Goal: Communication & Community: Connect with others

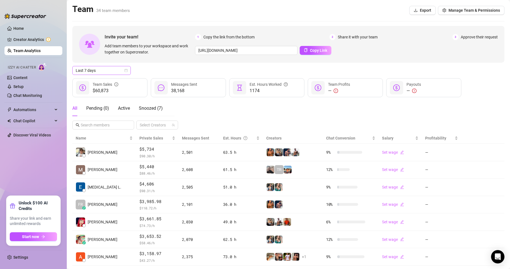
click at [123, 71] on span "Last 7 days" at bounding box center [102, 70] width 52 height 8
click at [92, 113] on div "Custom date" at bounding box center [101, 117] width 56 height 9
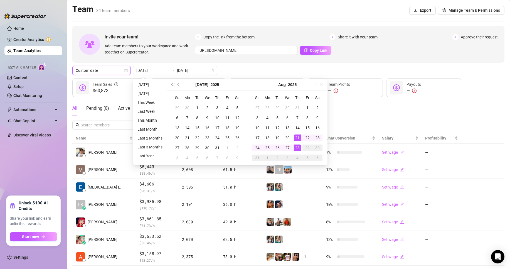
type input "[DATE]"
click at [296, 147] on div "28" at bounding box center [297, 147] width 7 height 7
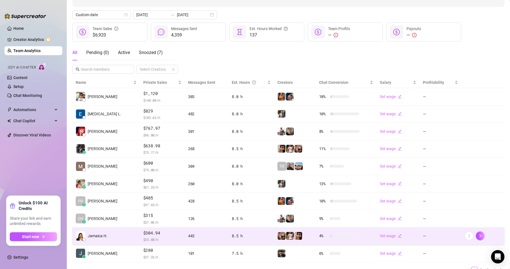
scroll to position [81, 0]
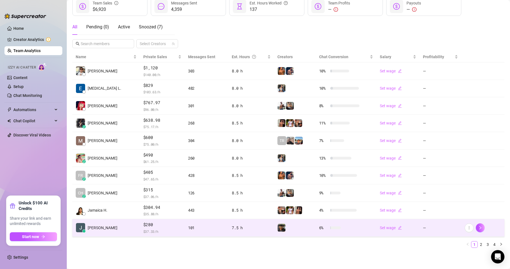
click at [159, 228] on span "$ 37.33 /h" at bounding box center [162, 231] width 38 height 6
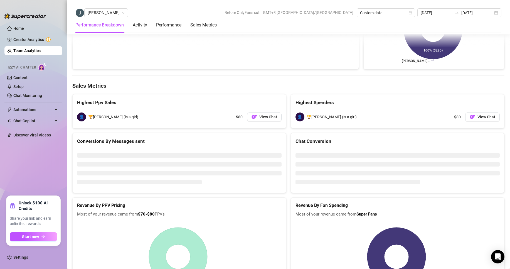
scroll to position [754, 0]
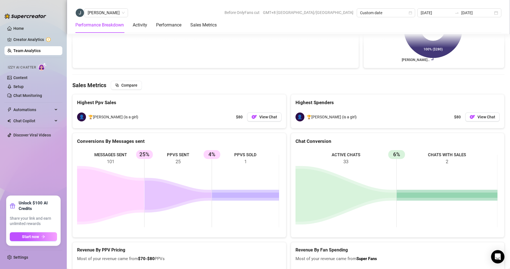
click at [93, 16] on span "[PERSON_NAME]" at bounding box center [106, 13] width 37 height 8
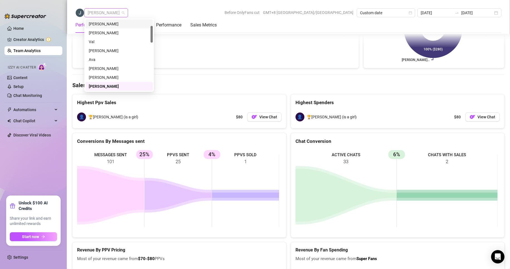
scroll to position [0, 0]
click at [100, 22] on div "[PERSON_NAME]" at bounding box center [119, 24] width 61 height 6
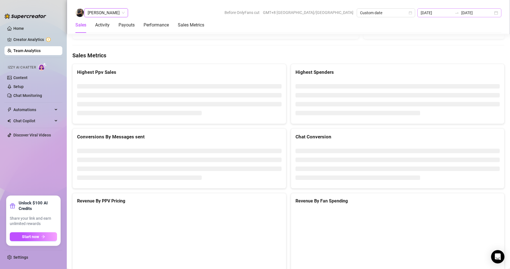
click at [455, 11] on div "[DATE] [DATE]" at bounding box center [459, 12] width 84 height 9
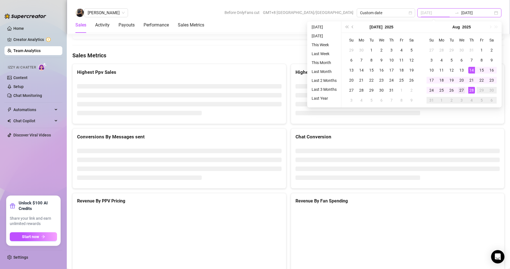
type input "[DATE]"
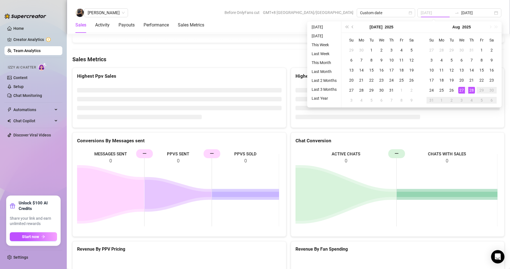
click at [462, 91] on div "27" at bounding box center [461, 90] width 7 height 7
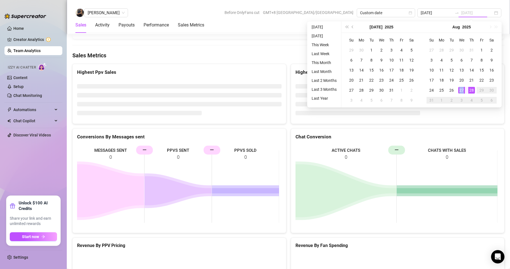
click at [462, 91] on div "27" at bounding box center [461, 90] width 7 height 7
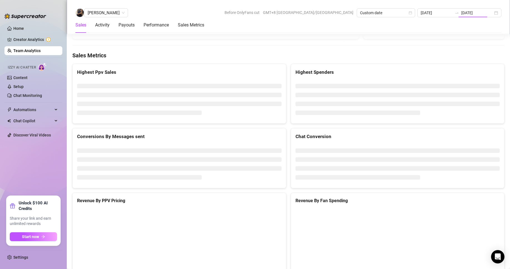
type input "[DATE]"
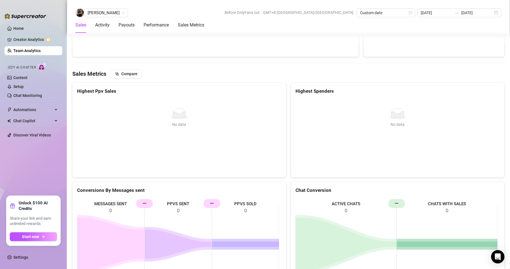
scroll to position [766, 0]
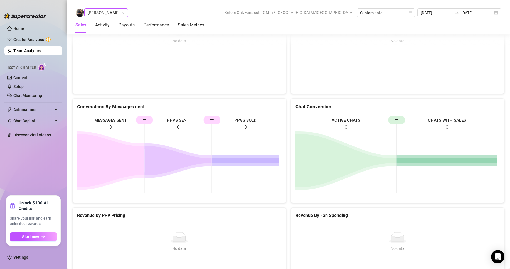
click at [103, 15] on span "[PERSON_NAME]" at bounding box center [106, 13] width 37 height 8
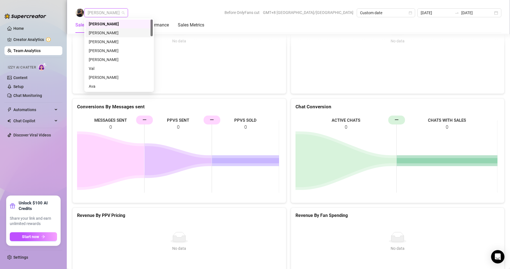
click at [98, 31] on div "[PERSON_NAME]" at bounding box center [119, 33] width 61 height 6
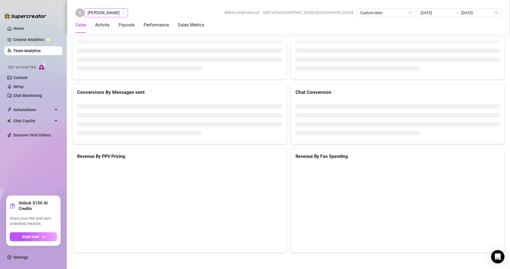
click at [102, 12] on span "[PERSON_NAME]" at bounding box center [106, 13] width 37 height 8
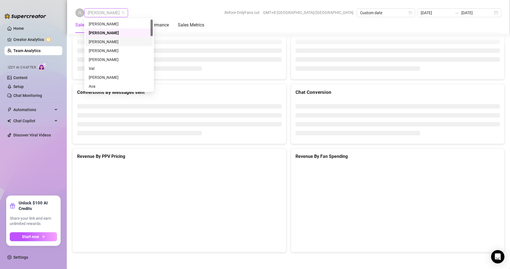
click at [107, 38] on div "[PERSON_NAME]" at bounding box center [118, 41] width 67 height 9
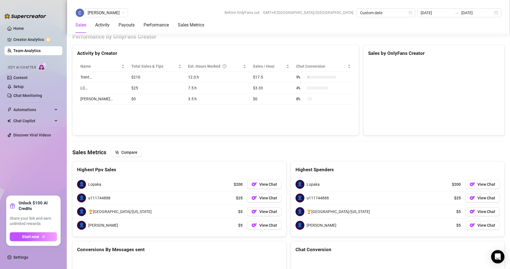
scroll to position [851, 0]
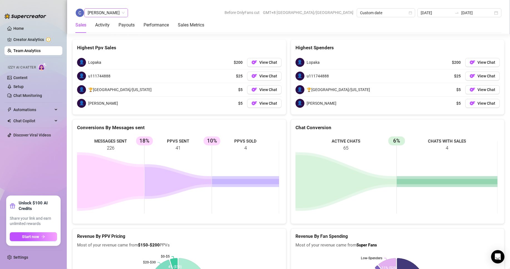
click at [111, 8] on div "[PERSON_NAME] Before OnlyFans cut GMT+8 [GEOGRAPHIC_DATA]/[GEOGRAPHIC_DATA] Cus…" at bounding box center [288, 17] width 443 height 34
click at [113, 13] on span "[PERSON_NAME]" at bounding box center [106, 13] width 37 height 8
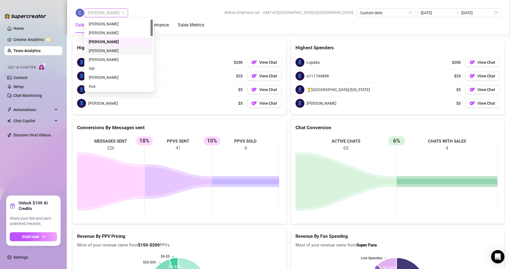
click at [101, 51] on div "[PERSON_NAME]" at bounding box center [119, 51] width 61 height 6
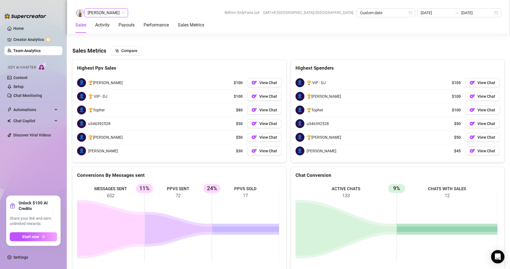
scroll to position [891, 0]
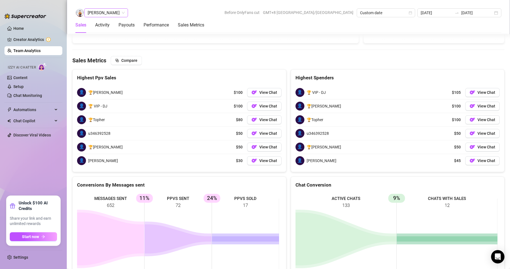
click at [104, 13] on span "[PERSON_NAME]" at bounding box center [106, 13] width 37 height 8
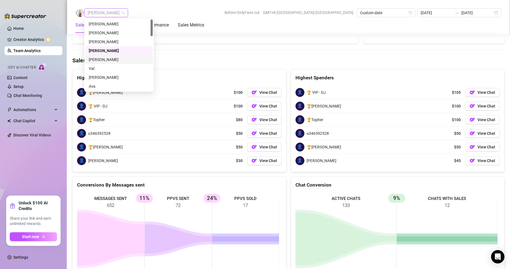
click at [103, 59] on div "[PERSON_NAME]" at bounding box center [119, 59] width 61 height 6
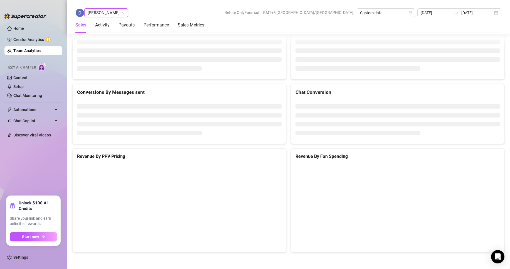
click at [104, 10] on span "[PERSON_NAME]" at bounding box center [106, 13] width 37 height 8
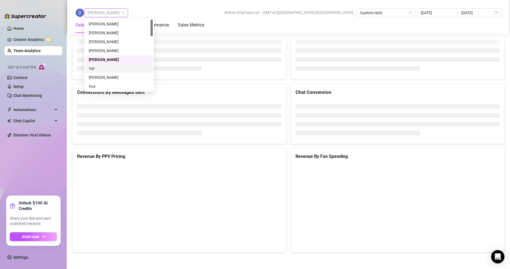
click at [95, 66] on div "Val" at bounding box center [119, 68] width 61 height 6
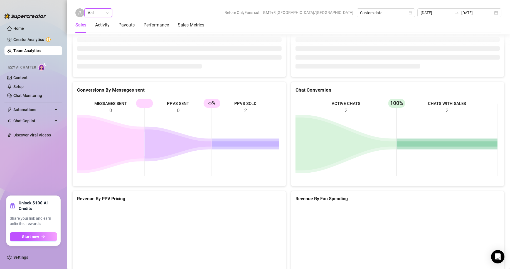
scroll to position [745, 0]
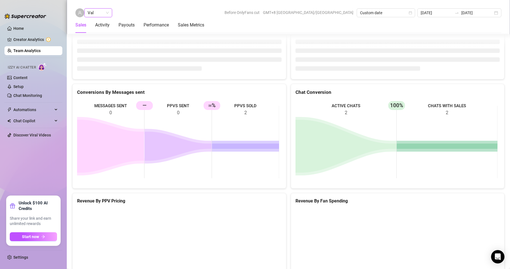
click at [130, 11] on div "Val Val Before OnlyFans cut GMT+8 [GEOGRAPHIC_DATA]/[GEOGRAPHIC_DATA] Custom da…" at bounding box center [288, 12] width 426 height 9
click at [107, 11] on span "Val" at bounding box center [98, 13] width 21 height 8
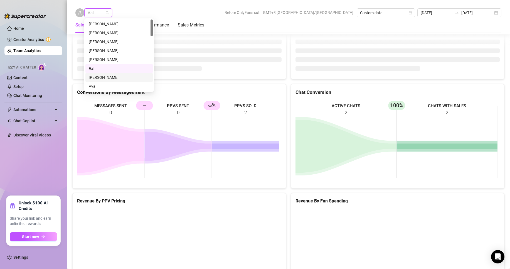
click at [101, 76] on div "[PERSON_NAME]" at bounding box center [119, 77] width 61 height 6
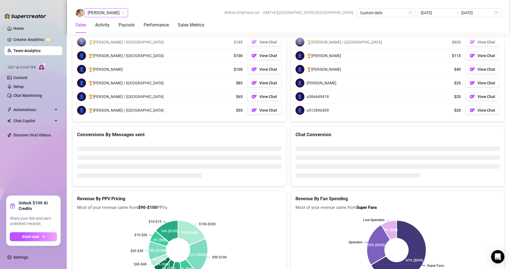
scroll to position [855, 0]
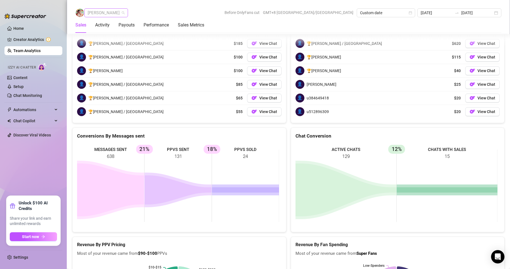
click at [110, 12] on span "[PERSON_NAME]" at bounding box center [106, 13] width 37 height 8
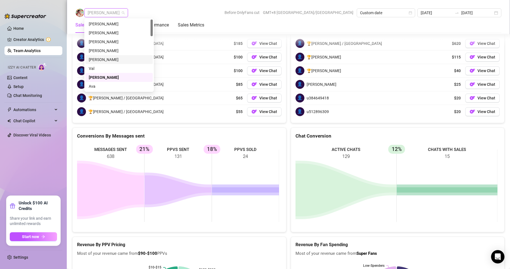
scroll to position [28, 0]
drag, startPoint x: 95, startPoint y: 58, endPoint x: 113, endPoint y: 66, distance: 19.5
click at [116, 66] on div "[PERSON_NAME] [PERSON_NAME] [PERSON_NAME] Chloe [PERSON_NAME] [PERSON_NAME] [PE…" at bounding box center [118, 62] width 67 height 89
click at [106, 67] on div "[PERSON_NAME]" at bounding box center [119, 67] width 61 height 6
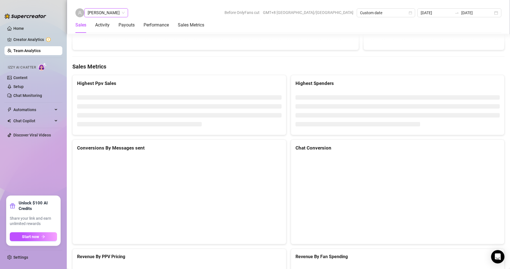
scroll to position [885, 0]
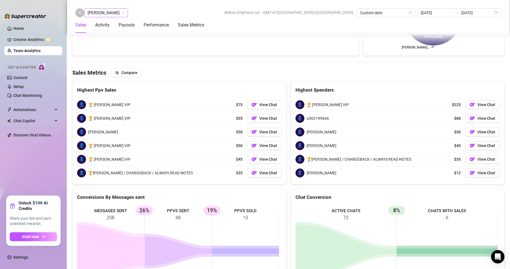
click at [106, 13] on span "[PERSON_NAME]" at bounding box center [106, 13] width 37 height 8
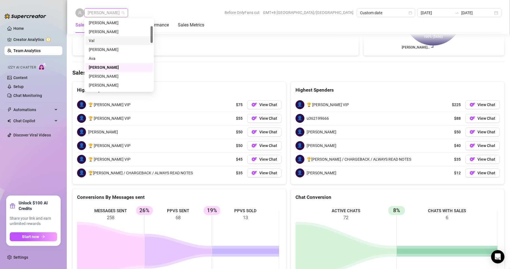
scroll to position [56, 0]
click at [97, 47] on div "[PERSON_NAME]" at bounding box center [119, 48] width 61 height 6
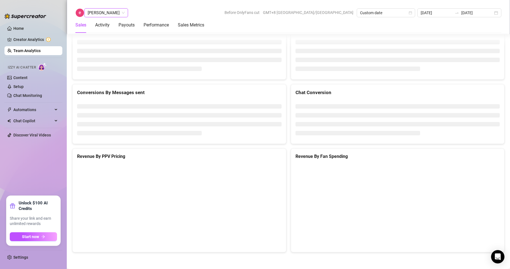
scroll to position [745, 0]
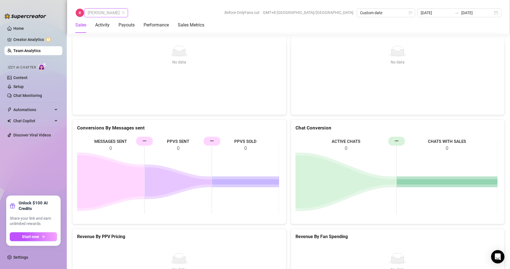
click at [98, 13] on span "[PERSON_NAME]" at bounding box center [106, 13] width 37 height 8
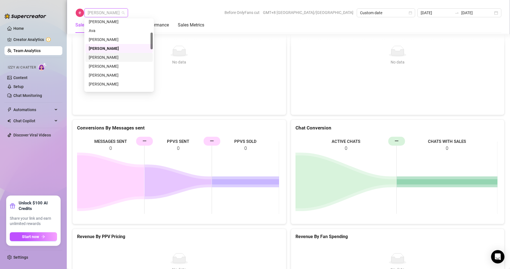
click at [106, 56] on div "[PERSON_NAME]" at bounding box center [119, 57] width 61 height 6
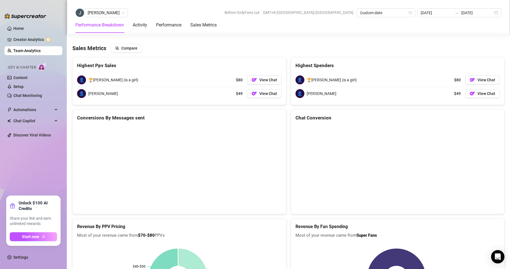
scroll to position [785, 0]
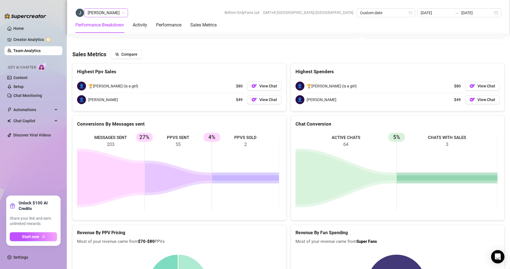
click at [106, 17] on div "[PERSON_NAME]" at bounding box center [106, 12] width 44 height 9
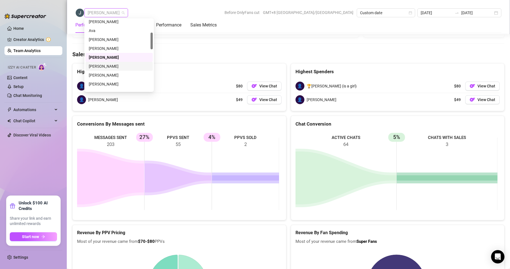
click at [109, 66] on div "[PERSON_NAME]" at bounding box center [119, 66] width 61 height 6
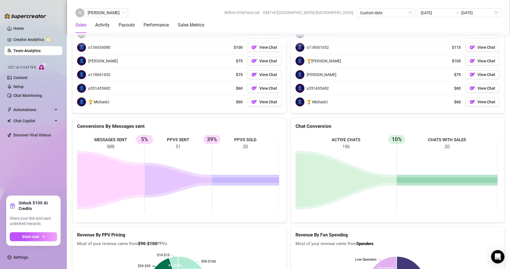
scroll to position [851, 0]
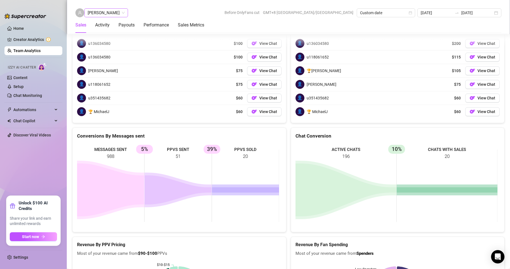
click at [99, 13] on span "[PERSON_NAME]" at bounding box center [106, 13] width 37 height 8
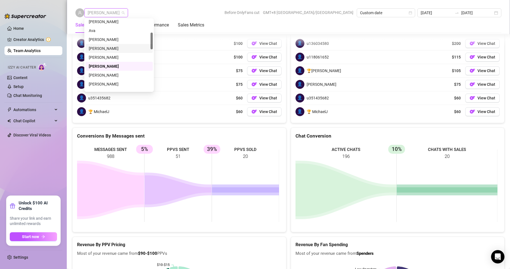
scroll to position [83, 0]
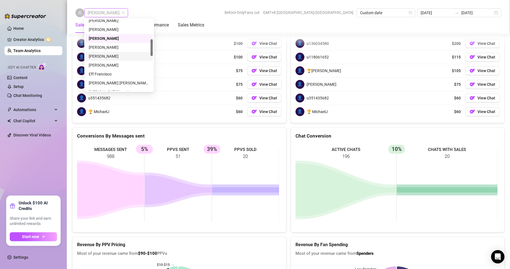
click at [105, 55] on div "[PERSON_NAME]" at bounding box center [119, 56] width 61 height 6
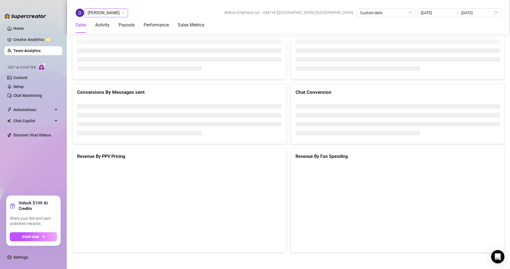
click at [104, 14] on span "[PERSON_NAME]" at bounding box center [106, 13] width 37 height 8
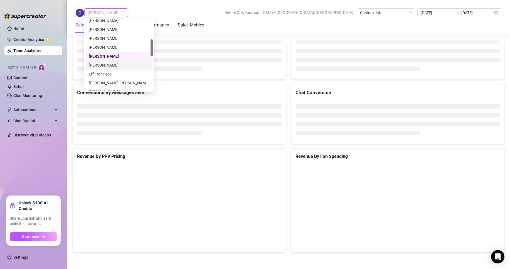
click at [97, 64] on div "[PERSON_NAME]" at bounding box center [119, 65] width 61 height 6
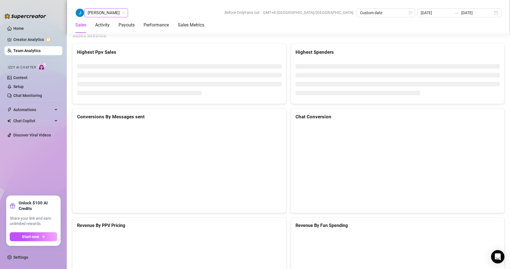
scroll to position [885, 0]
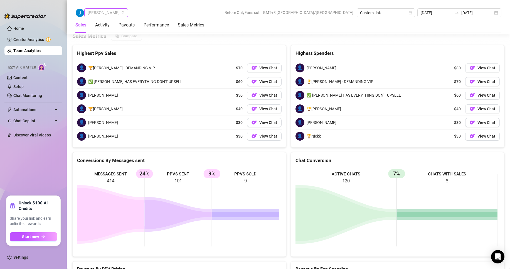
click at [102, 14] on span "[PERSON_NAME]" at bounding box center [106, 13] width 37 height 8
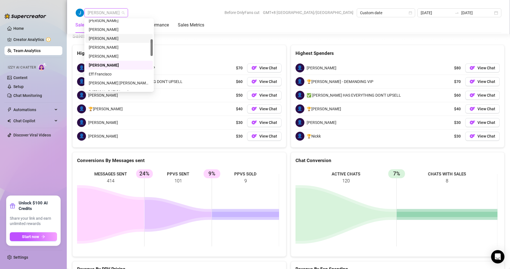
scroll to position [111, 0]
click at [101, 44] on div "Eff Francisco" at bounding box center [119, 46] width 61 height 6
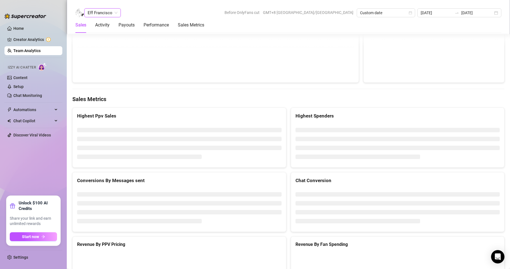
scroll to position [858, 0]
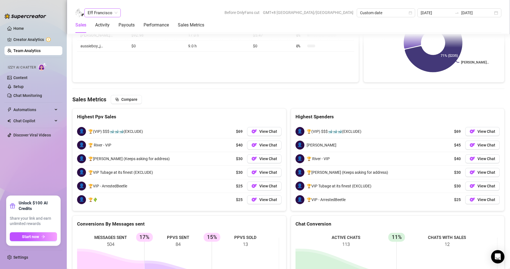
click at [103, 13] on span "Eff Francisco" at bounding box center [103, 13] width 30 height 8
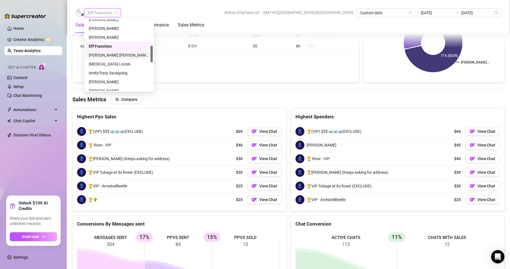
click at [105, 55] on div "[PERSON_NAME] [PERSON_NAME] Tarcena" at bounding box center [119, 55] width 61 height 6
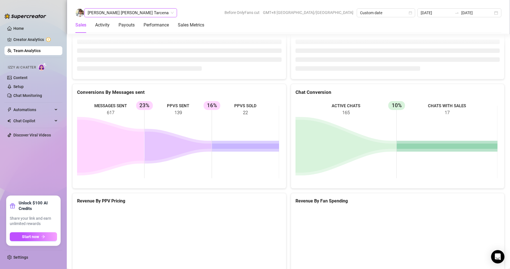
scroll to position [864, 0]
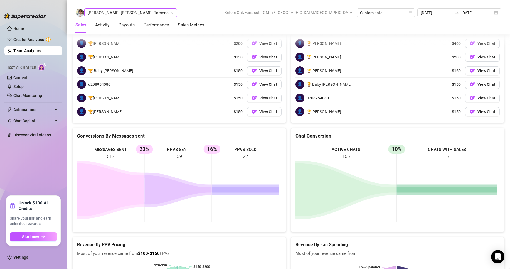
click at [122, 12] on span "[PERSON_NAME] [PERSON_NAME] Tarcena" at bounding box center [131, 13] width 86 height 8
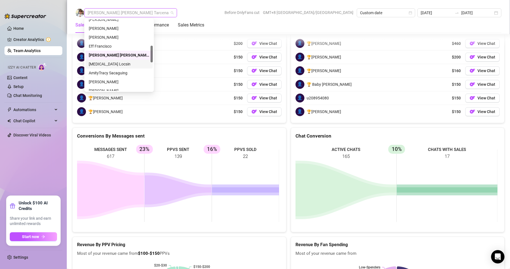
click at [101, 66] on div "[MEDICAL_DATA] Locsin" at bounding box center [119, 64] width 61 height 6
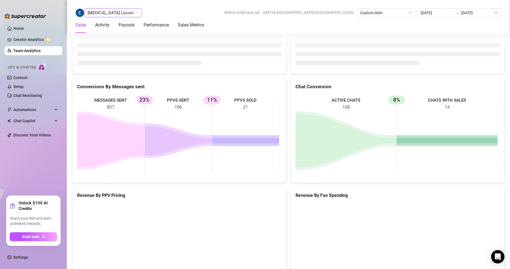
scroll to position [855, 0]
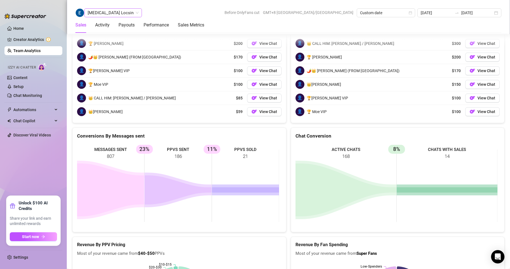
click at [108, 12] on span "[MEDICAL_DATA] Locsin" at bounding box center [113, 13] width 51 height 8
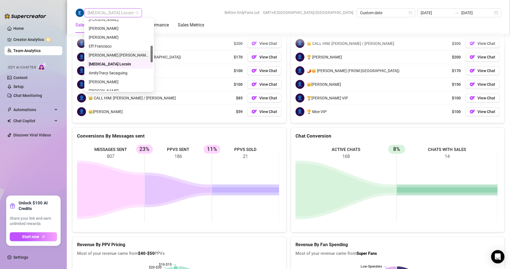
scroll to position [139, 0]
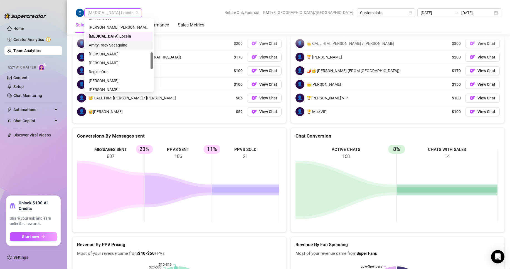
click at [105, 45] on div "AmityTracy Sacaguing" at bounding box center [119, 45] width 61 height 6
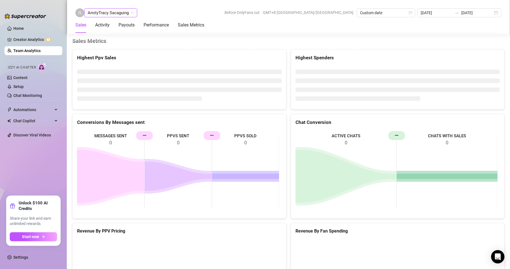
scroll to position [745, 0]
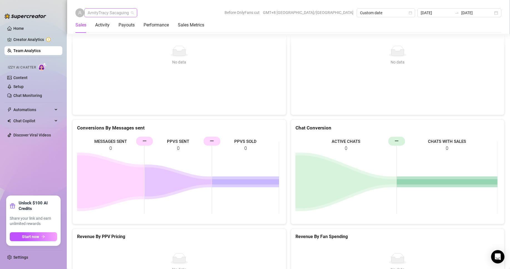
click at [98, 14] on span "AmityTracy Sacaguing" at bounding box center [111, 13] width 46 height 8
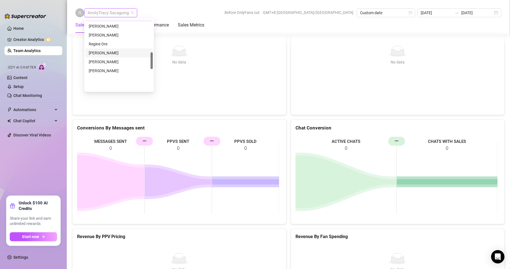
scroll to position [139, 0]
click at [107, 53] on div "[PERSON_NAME]" at bounding box center [119, 54] width 61 height 6
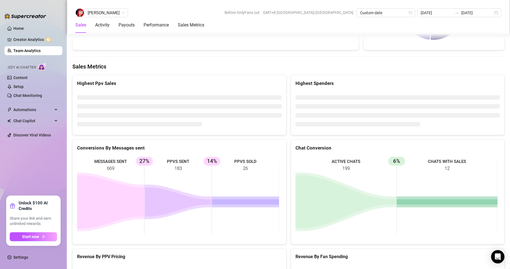
scroll to position [885, 0]
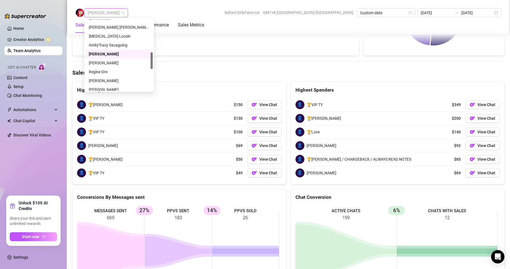
click at [108, 10] on span "[PERSON_NAME]" at bounding box center [106, 13] width 37 height 8
click at [99, 70] on div "Regine Ore" at bounding box center [119, 72] width 61 height 6
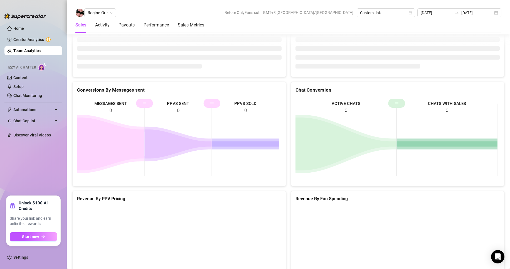
scroll to position [745, 0]
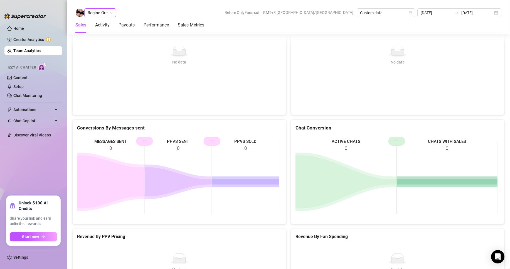
click at [114, 10] on div "Regine Ore" at bounding box center [100, 12] width 32 height 9
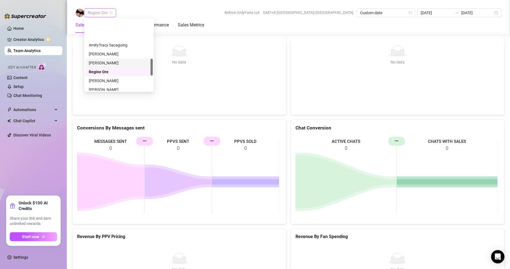
scroll to position [167, 0]
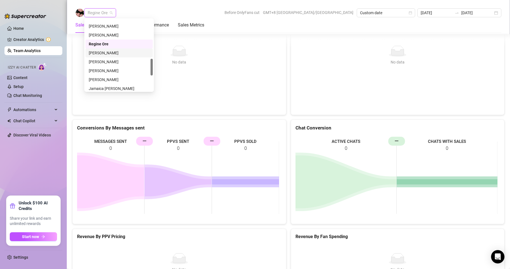
click at [111, 54] on div "[PERSON_NAME]" at bounding box center [119, 53] width 61 height 6
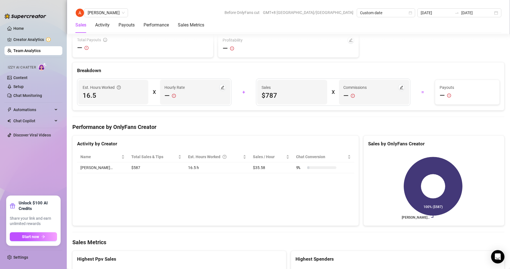
scroll to position [861, 0]
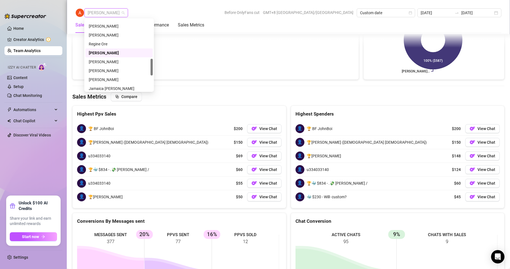
click at [106, 12] on span "[PERSON_NAME]" at bounding box center [106, 13] width 37 height 8
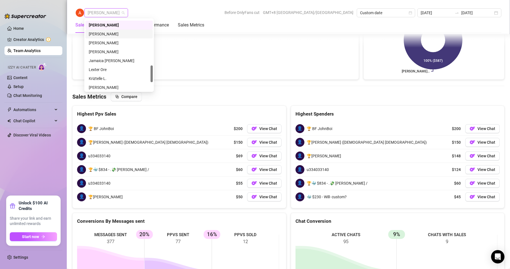
drag, startPoint x: 102, startPoint y: 38, endPoint x: 103, endPoint y: 34, distance: 4.6
click at [102, 38] on div "[PERSON_NAME]" at bounding box center [118, 33] width 67 height 9
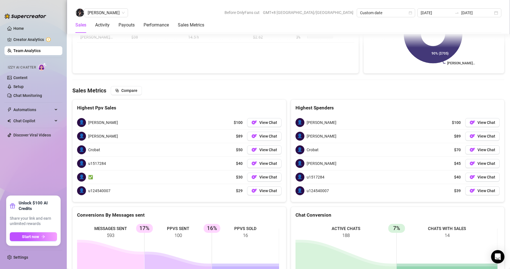
scroll to position [861, 0]
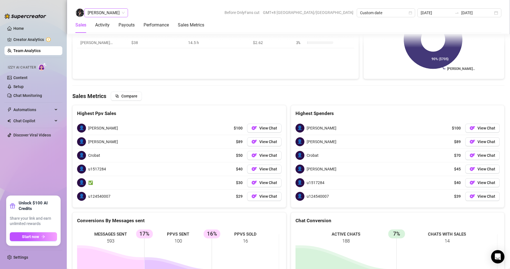
click at [108, 13] on span "[PERSON_NAME]" at bounding box center [106, 13] width 37 height 8
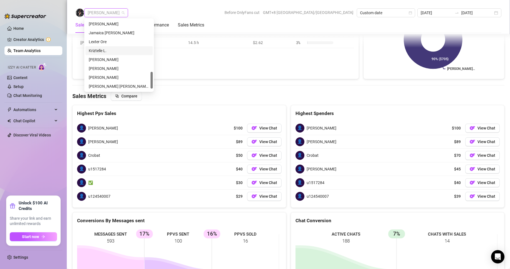
scroll to position [195, 0]
click at [102, 50] on div "[PERSON_NAME]" at bounding box center [119, 52] width 61 height 6
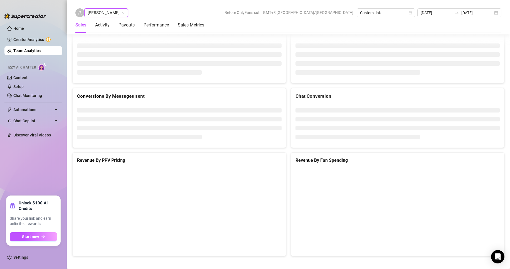
scroll to position [745, 0]
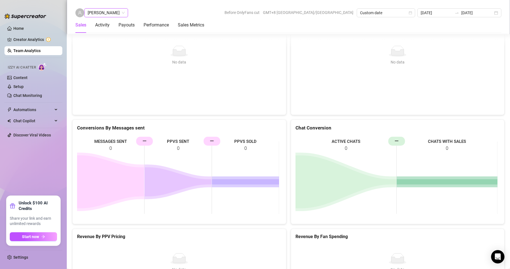
click at [108, 10] on span "[PERSON_NAME]" at bounding box center [106, 13] width 37 height 8
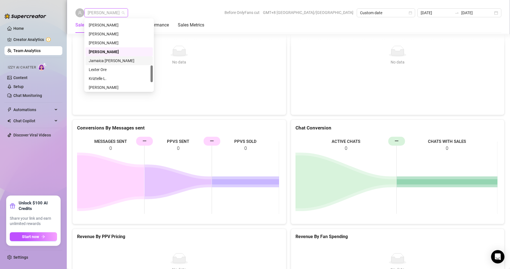
click at [104, 60] on div "Jamaica [PERSON_NAME]" at bounding box center [119, 61] width 61 height 6
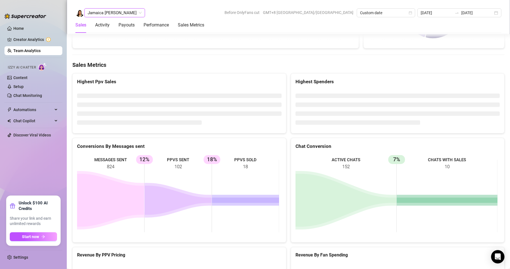
scroll to position [886, 0]
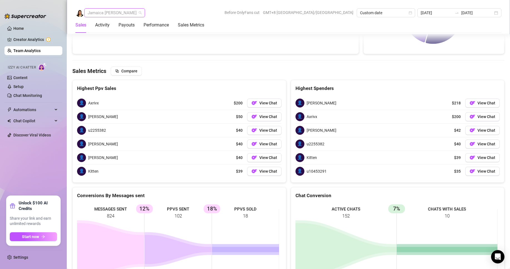
click at [116, 11] on span "Jamaica [PERSON_NAME]" at bounding box center [115, 13] width 54 height 8
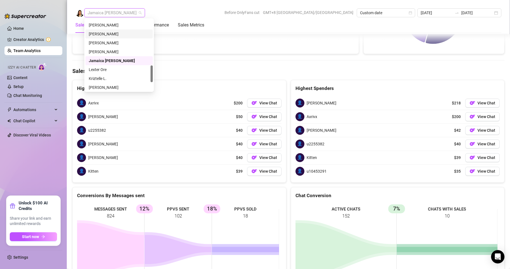
scroll to position [222, 0]
click at [99, 41] on div "Lexter Ore" at bounding box center [119, 42] width 61 height 6
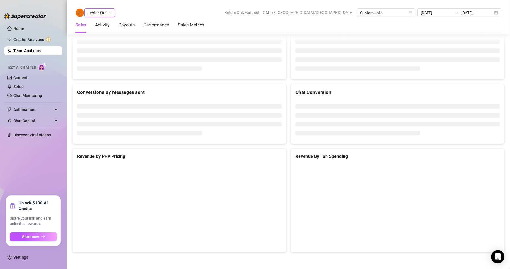
scroll to position [745, 0]
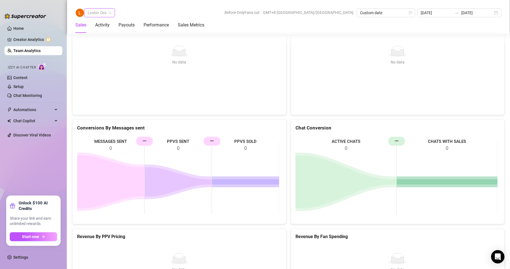
drag, startPoint x: 99, startPoint y: 11, endPoint x: 102, endPoint y: 19, distance: 9.1
click at [99, 11] on span "Lexter Ore" at bounding box center [100, 13] width 24 height 8
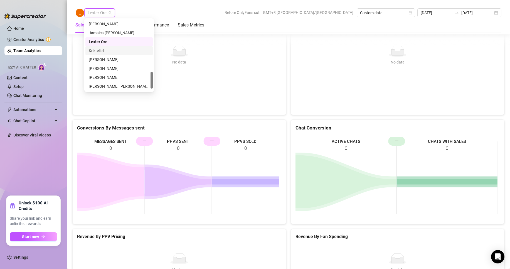
click at [97, 51] on div "Kriztelle L." at bounding box center [119, 51] width 61 height 6
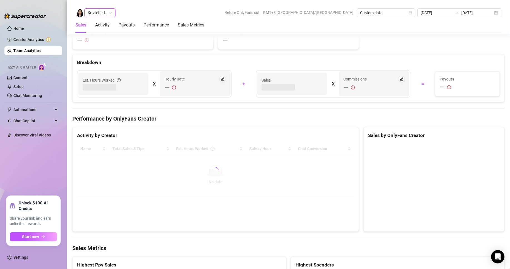
scroll to position [880, 0]
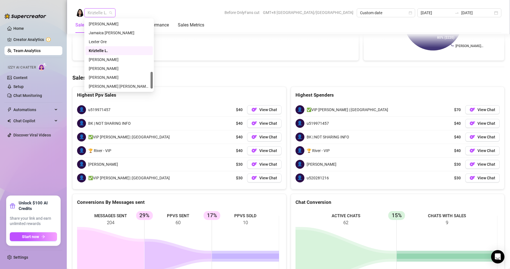
click at [106, 13] on span "Kriztelle L." at bounding box center [100, 13] width 24 height 8
click at [102, 66] on div "[PERSON_NAME]" at bounding box center [119, 68] width 61 height 6
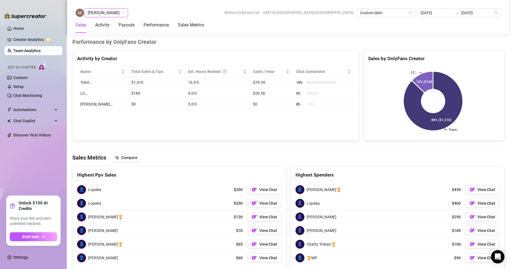
scroll to position [851, 0]
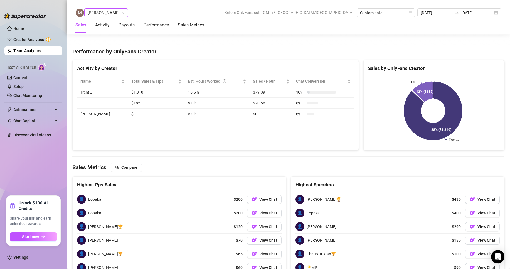
click at [99, 14] on span "[PERSON_NAME]" at bounding box center [106, 13] width 37 height 8
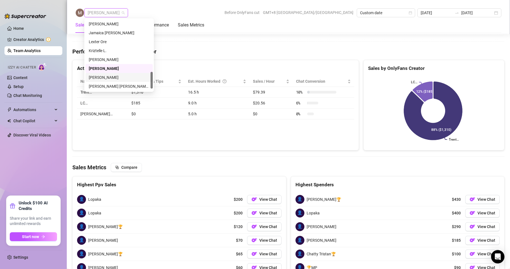
click at [99, 77] on div "[PERSON_NAME]" at bounding box center [119, 77] width 61 height 6
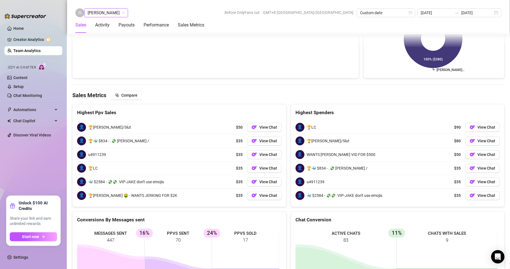
scroll to position [890, 0]
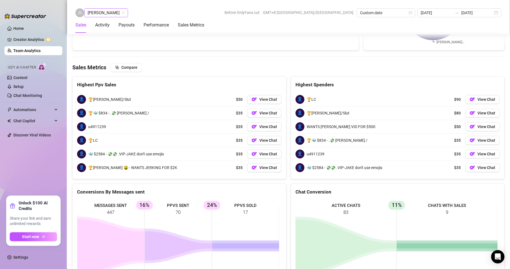
click at [105, 13] on span "[PERSON_NAME]" at bounding box center [106, 13] width 37 height 8
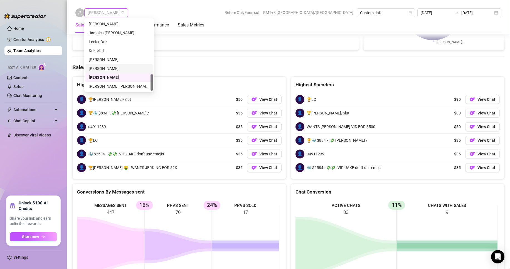
scroll to position [231, 0]
click at [106, 76] on div "[PERSON_NAME] [PERSON_NAME] Tayre" at bounding box center [119, 77] width 61 height 6
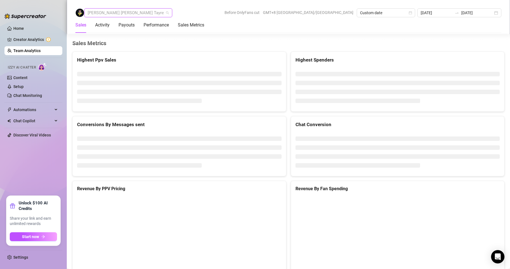
click at [111, 12] on span "[PERSON_NAME] [PERSON_NAME] Tayre" at bounding box center [128, 13] width 81 height 8
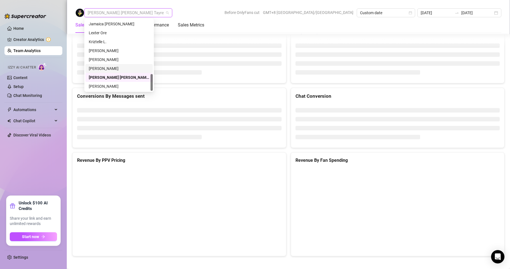
scroll to position [745, 0]
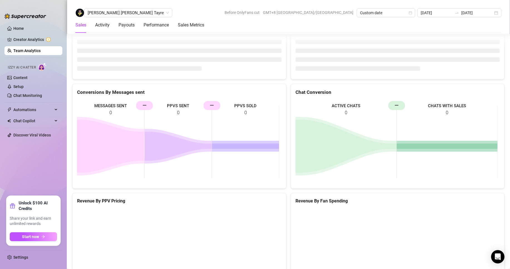
click at [214, 16] on div "[PERSON_NAME] [PERSON_NAME] Tayre Before OnlyFans cut GMT+8 [GEOGRAPHIC_DATA]/[…" at bounding box center [288, 12] width 426 height 9
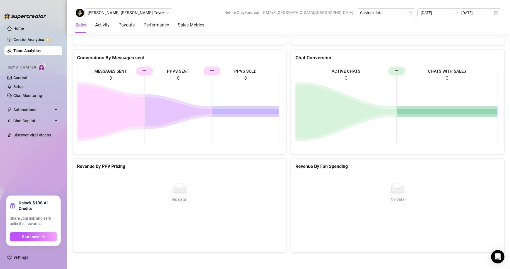
scroll to position [815, 0]
